Goal: Information Seeking & Learning: Learn about a topic

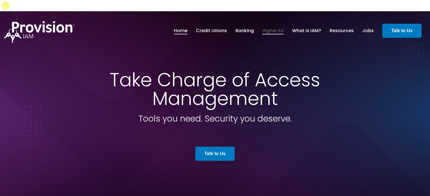
click at [270, 26] on link "Higher Ed" at bounding box center [272, 31] width 21 height 10
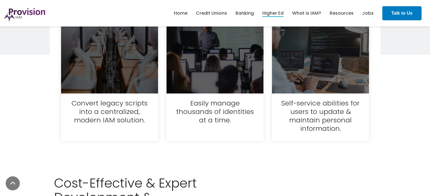
scroll to position [1074, 0]
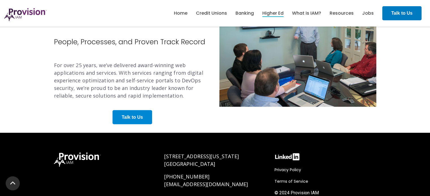
click at [126, 115] on strong "Talk to Us" at bounding box center [131, 117] width 21 height 5
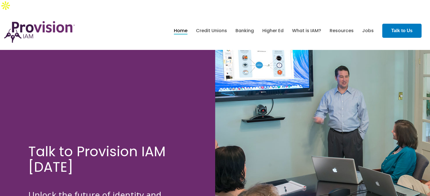
click at [178, 26] on link "Home" at bounding box center [181, 31] width 14 height 10
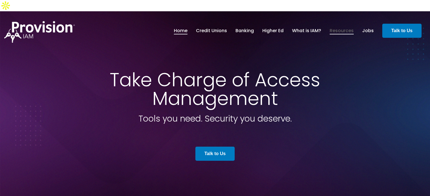
click at [333, 26] on link "Resources" at bounding box center [341, 31] width 24 height 10
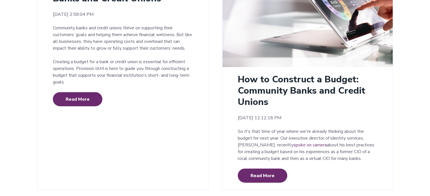
scroll to position [1382, 0]
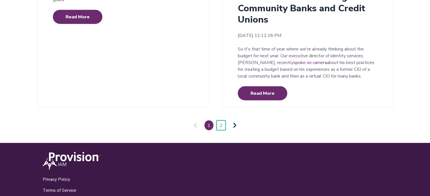
click at [220, 121] on link "2" at bounding box center [220, 126] width 9 height 10
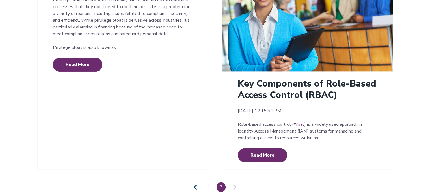
scroll to position [753, 0]
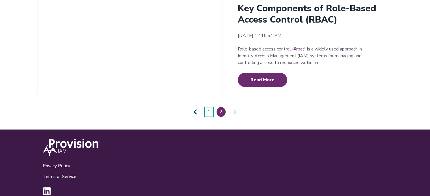
click at [209, 107] on link "1" at bounding box center [208, 112] width 9 height 10
